Goal: Transaction & Acquisition: Download file/media

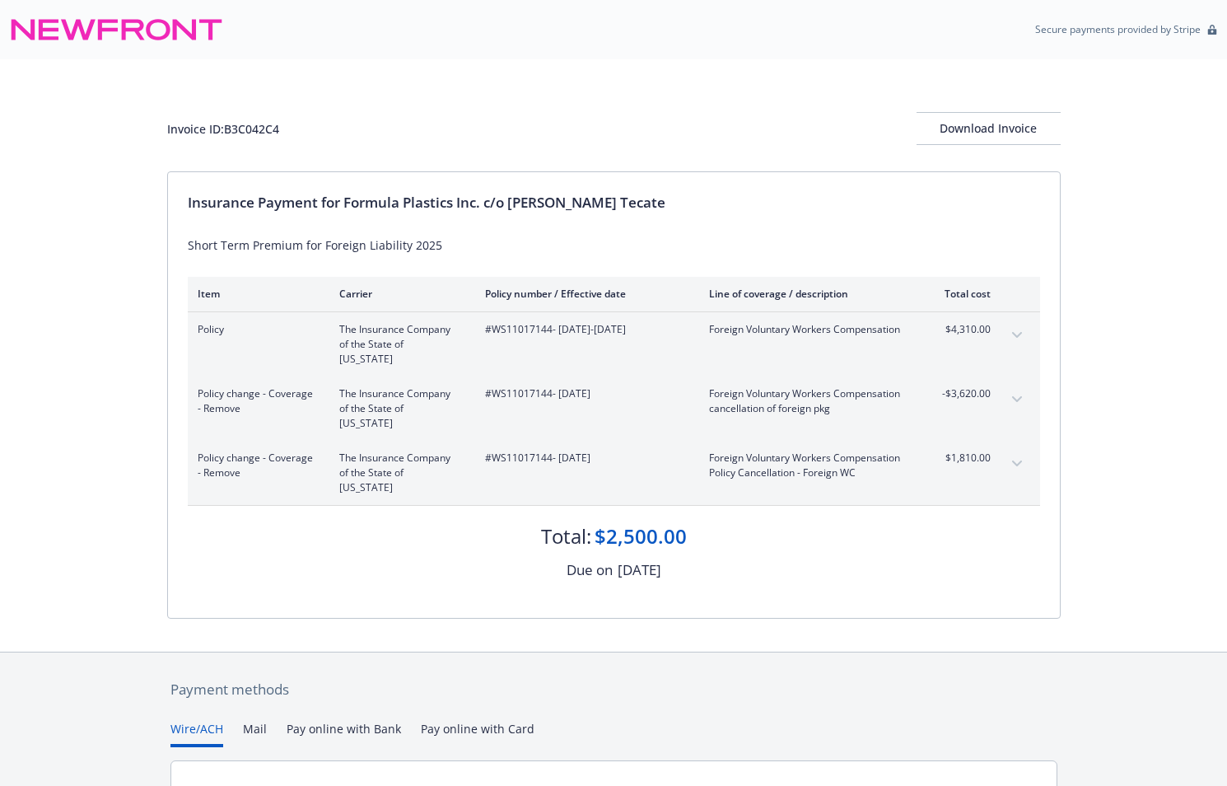
click at [769, 332] on icon "expand content" at bounding box center [1017, 335] width 10 height 7
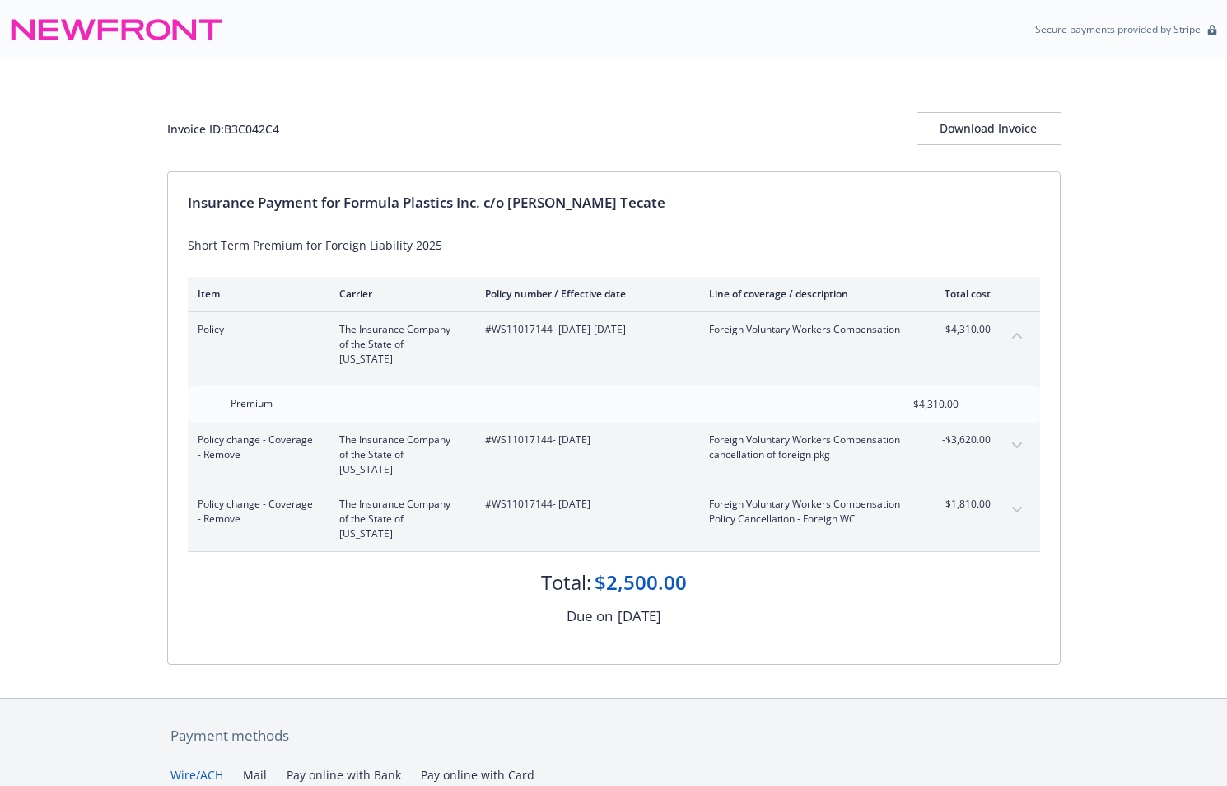
click at [769, 332] on icon "collapse content" at bounding box center [1017, 335] width 10 height 7
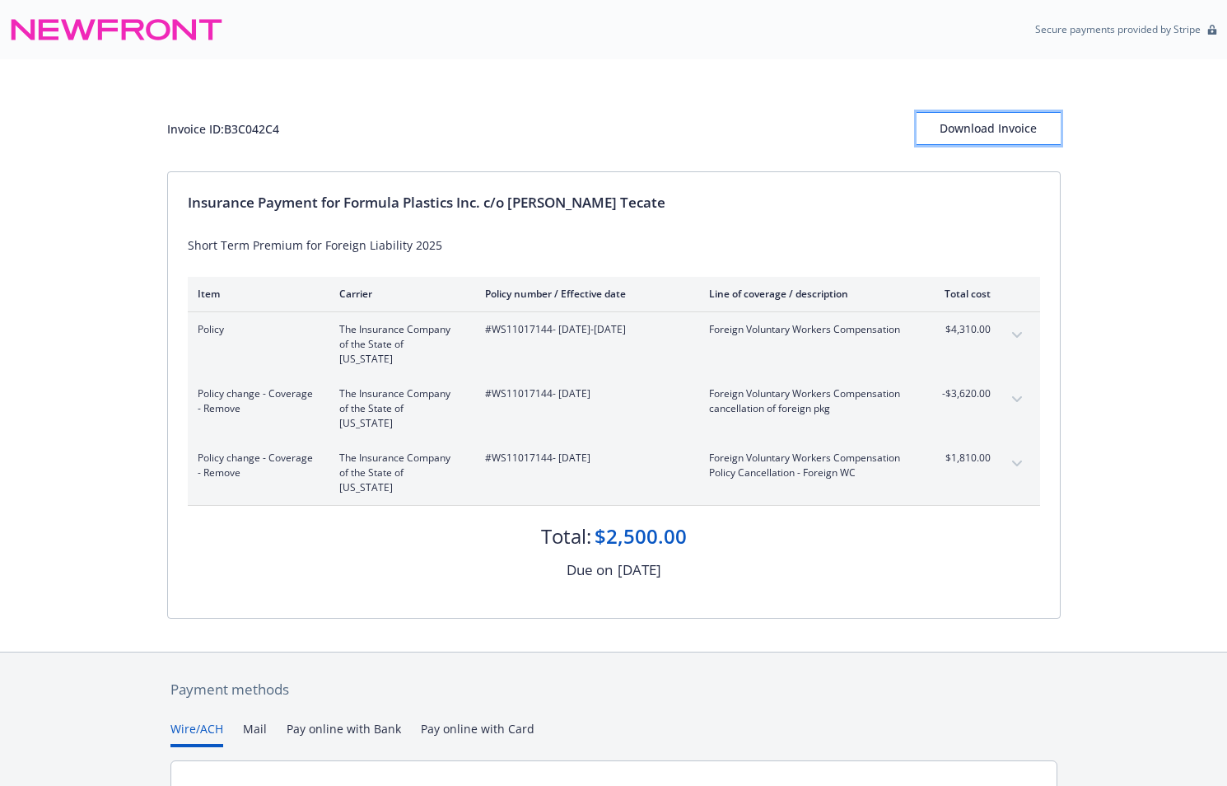
click at [769, 141] on button "Download Invoice" at bounding box center [989, 128] width 144 height 33
